Goal: Check status: Check status

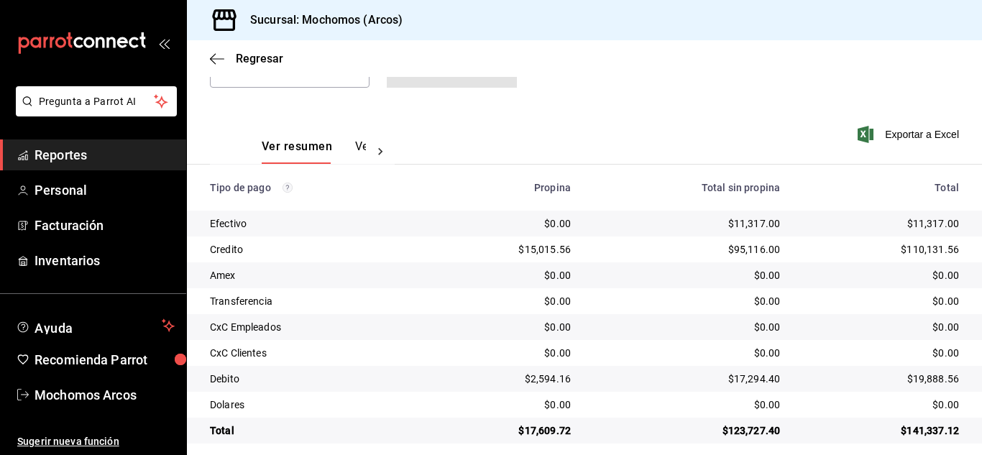
scroll to position [180, 0]
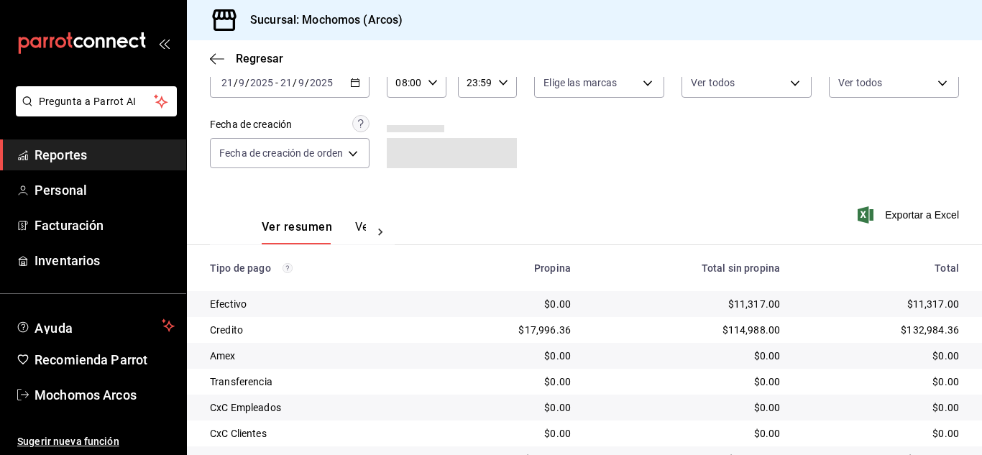
scroll to position [180, 0]
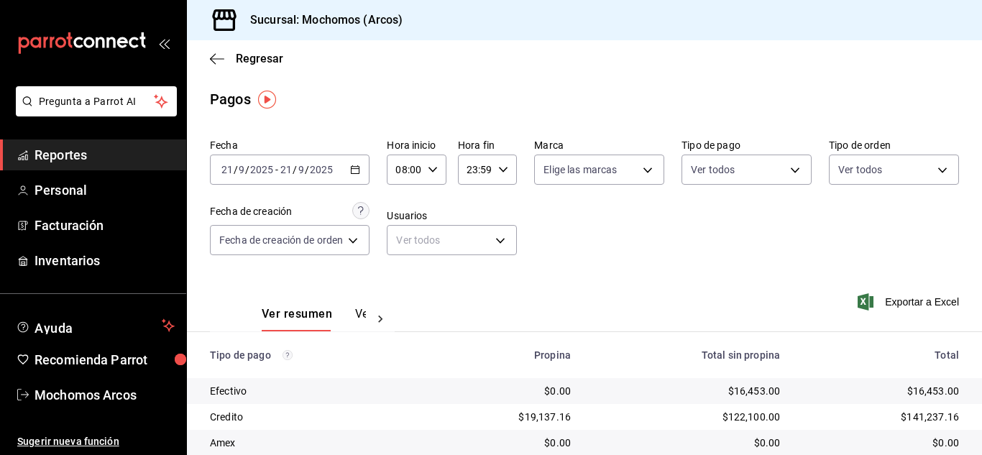
scroll to position [180, 0]
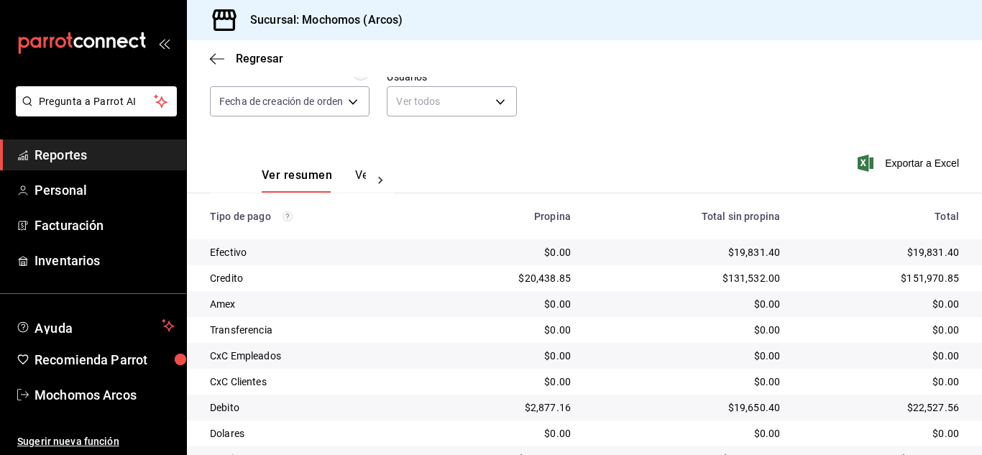
scroll to position [180, 0]
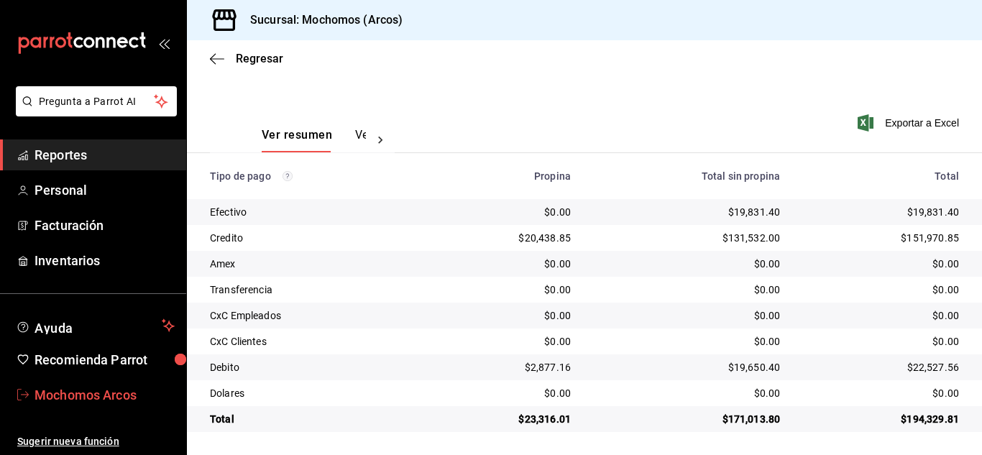
click at [120, 392] on span "Mochomos Arcos" at bounding box center [105, 394] width 140 height 19
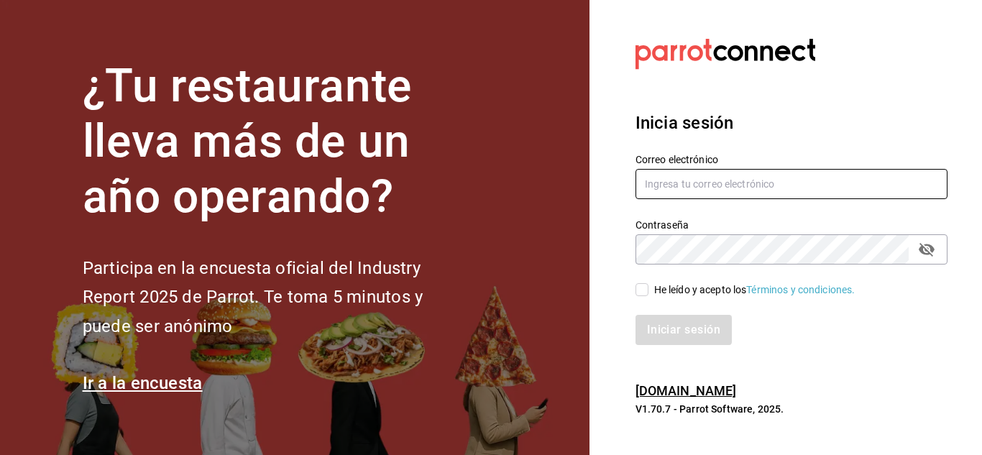
type input "mochomos.arcos@grupocosteno.com"
